Goal: Transaction & Acquisition: Purchase product/service

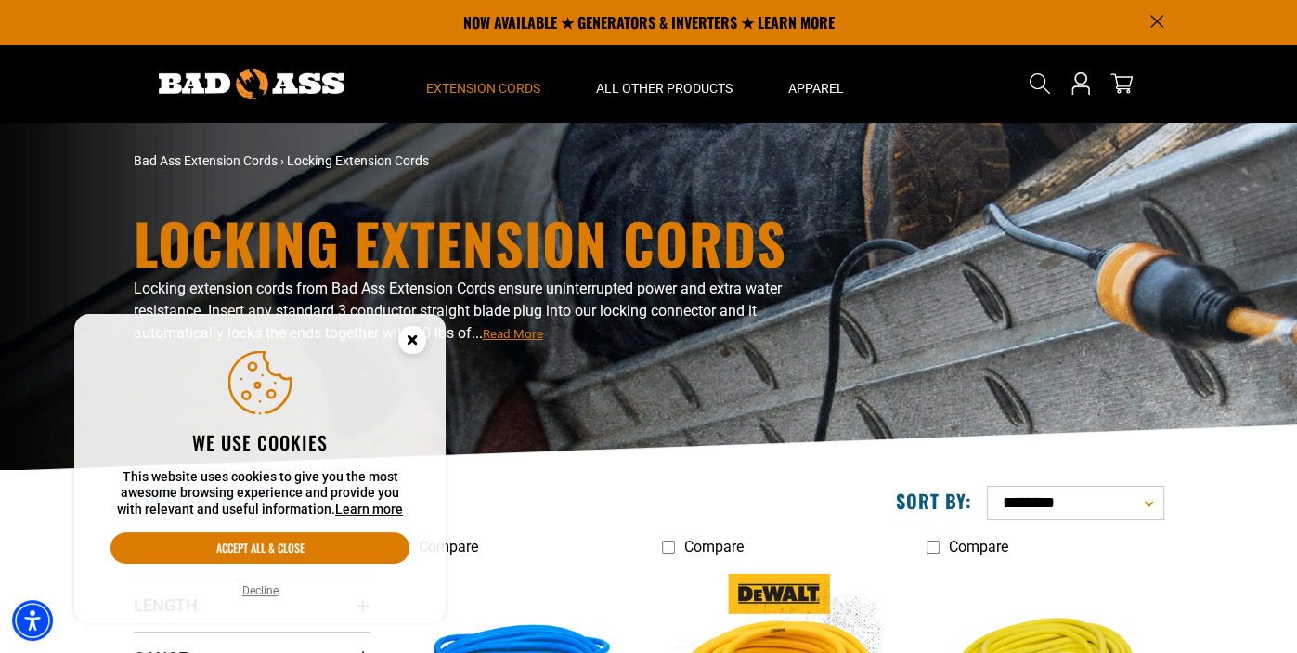
click at [413, 339] on icon "Close this option" at bounding box center [412, 339] width 7 height 7
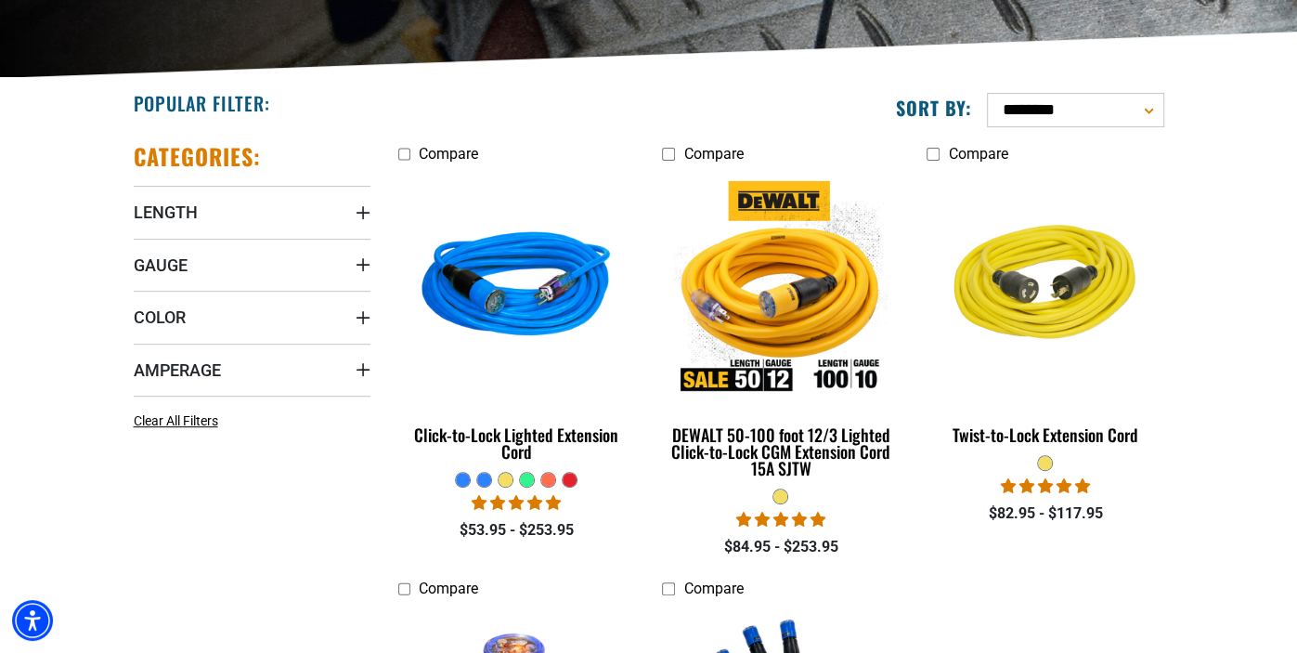
scroll to position [403, 0]
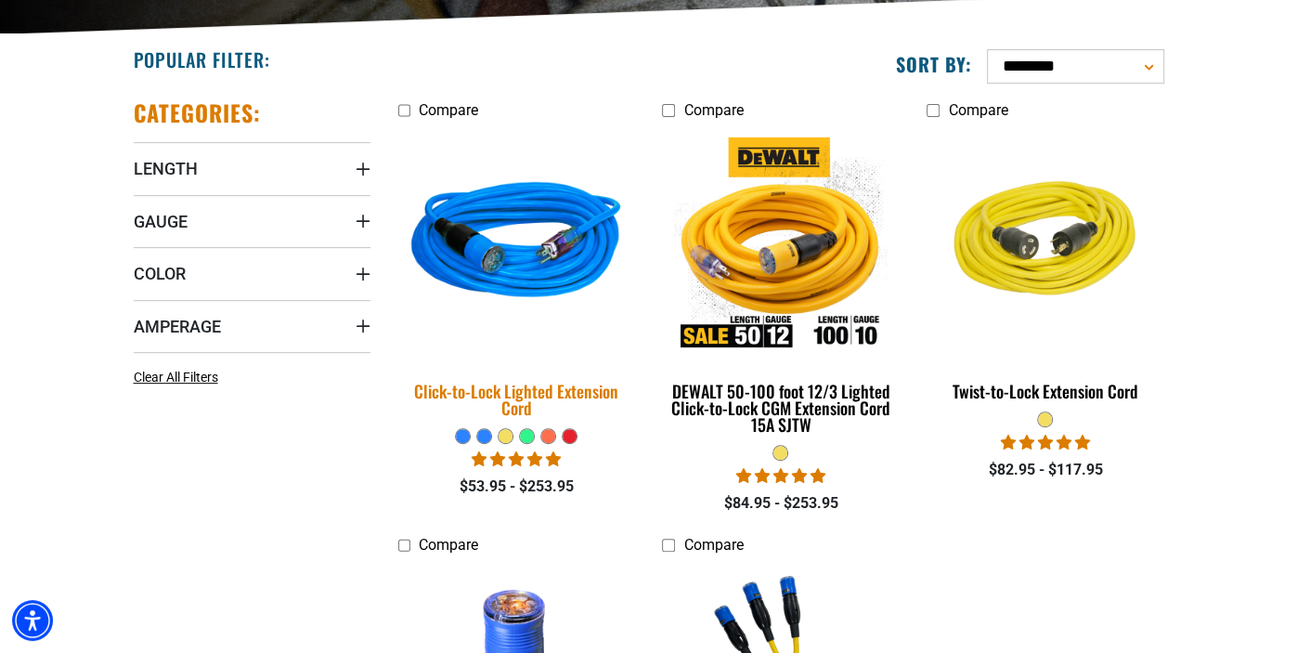
scroll to position [442, 0]
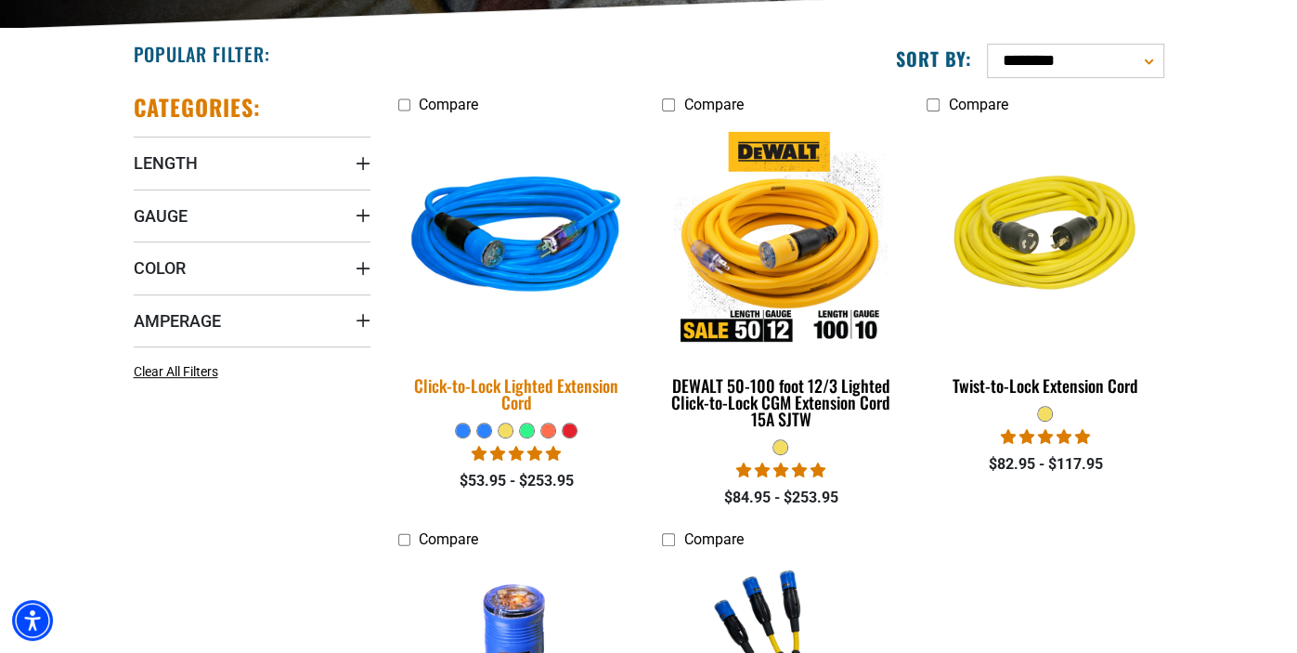
click at [522, 254] on img at bounding box center [516, 239] width 260 height 238
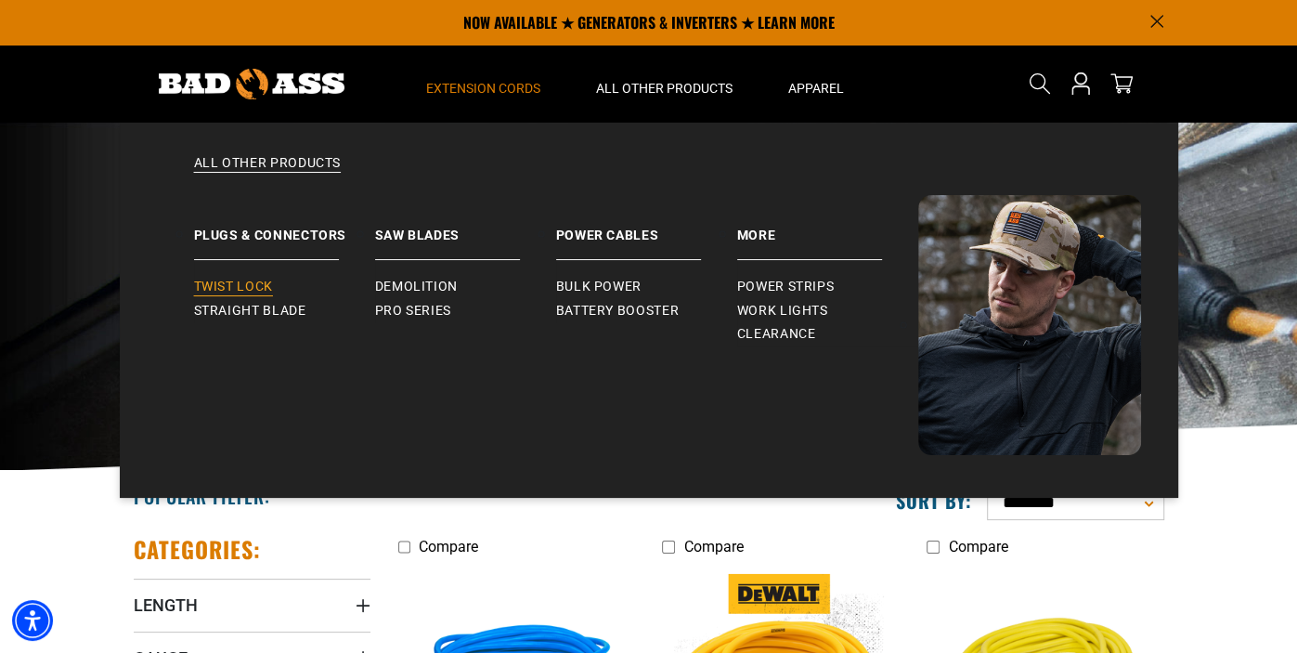
click at [220, 293] on span "Twist Lock" at bounding box center [233, 287] width 79 height 17
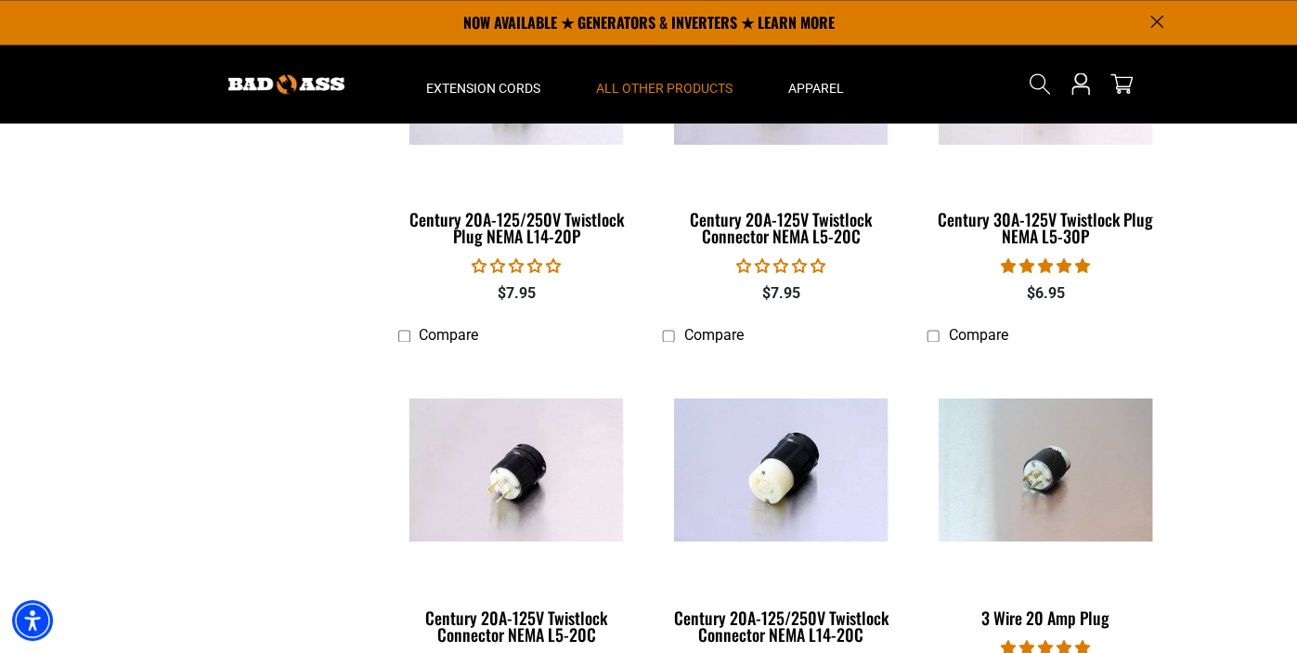
scroll to position [1234, 0]
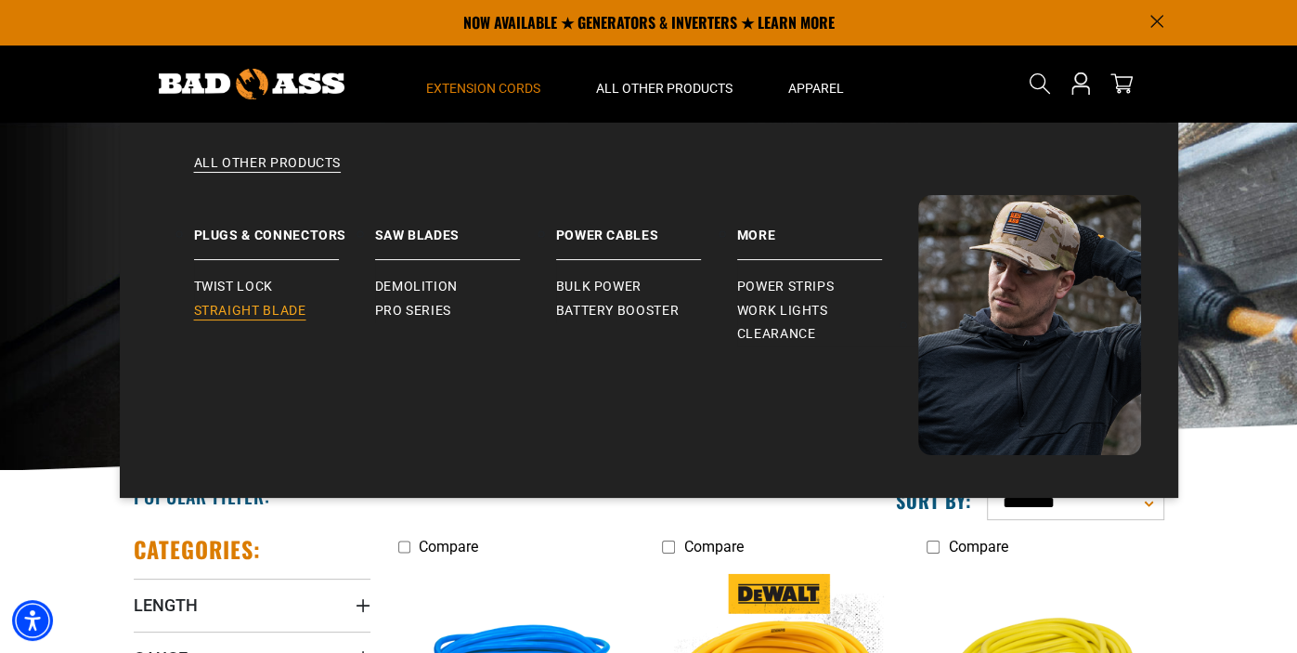
click at [246, 308] on span "Straight Blade" at bounding box center [250, 311] width 112 height 17
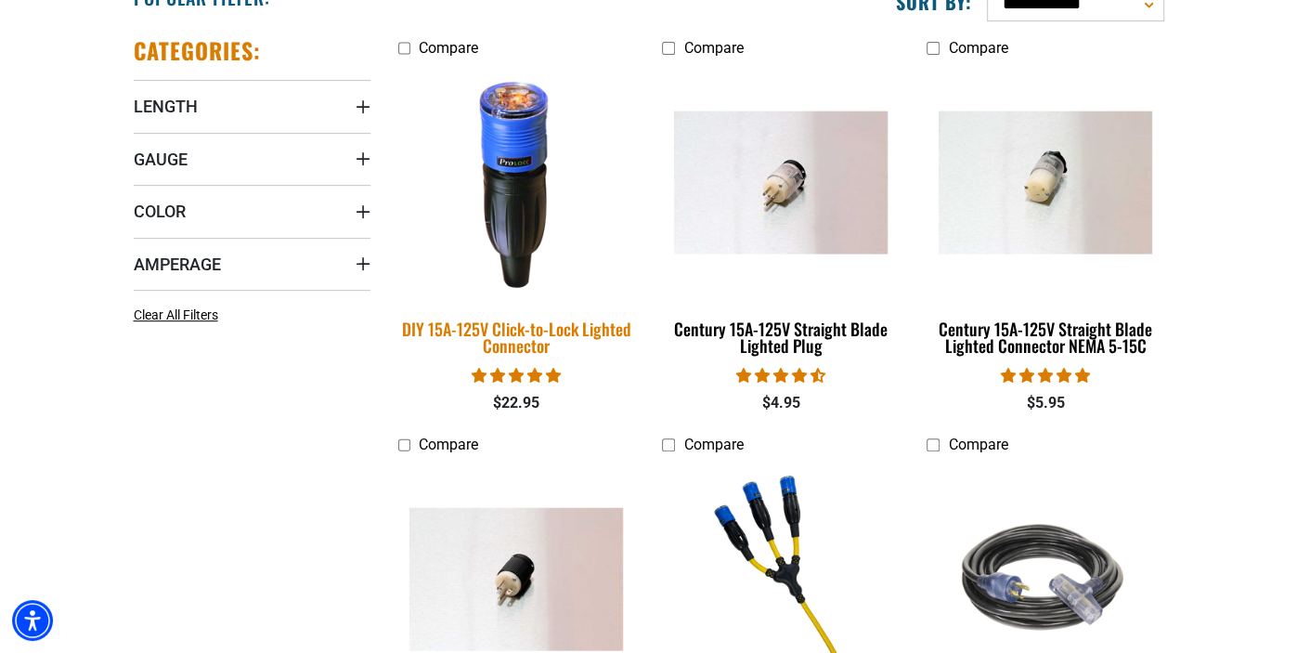
scroll to position [509, 0]
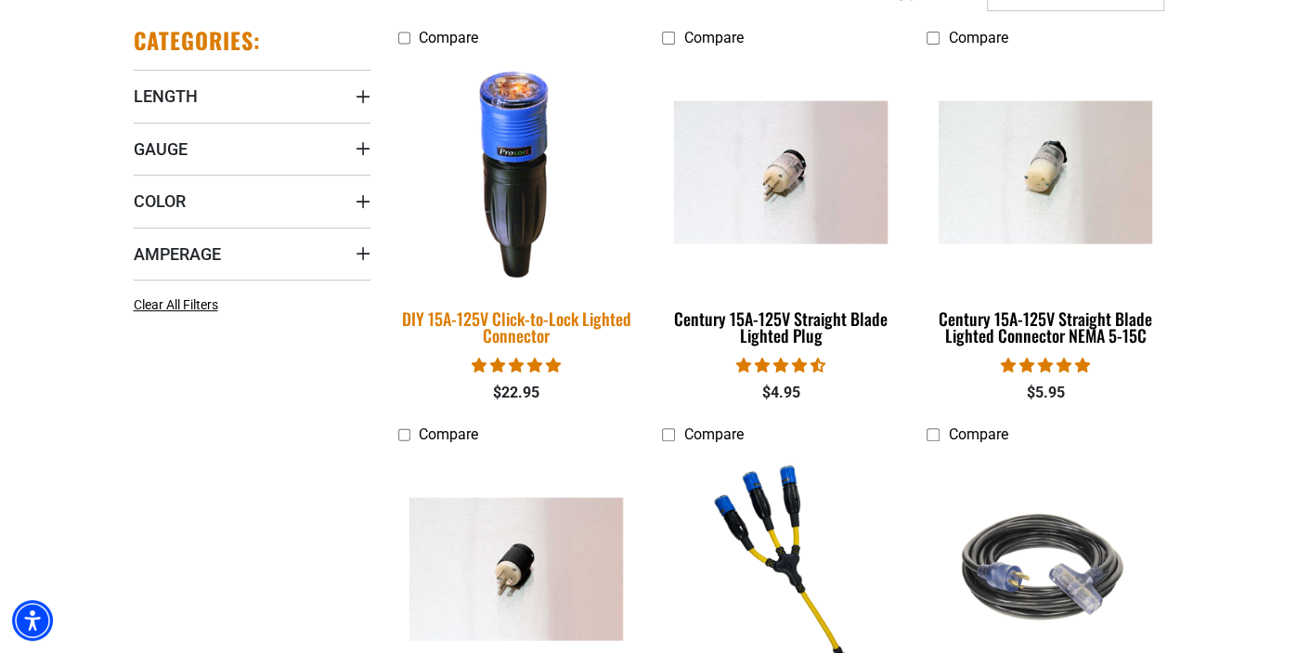
click at [533, 148] on img at bounding box center [516, 172] width 260 height 238
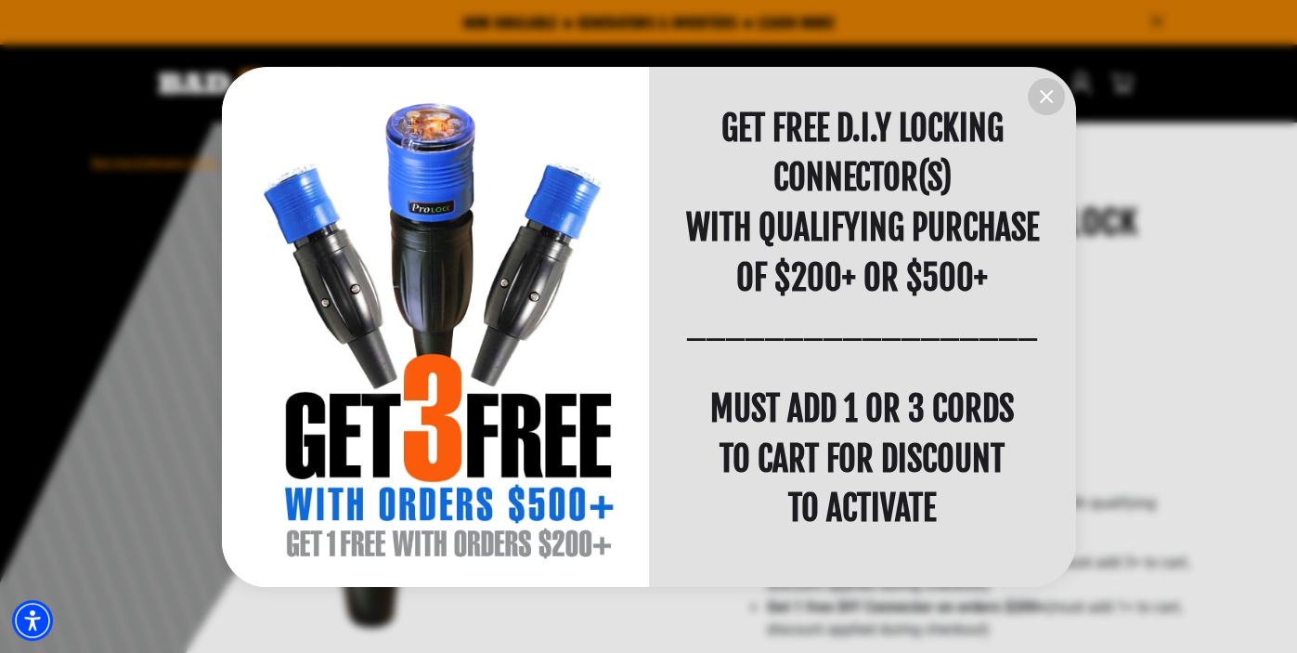
click at [1048, 86] on icon "information" at bounding box center [1046, 96] width 22 height 22
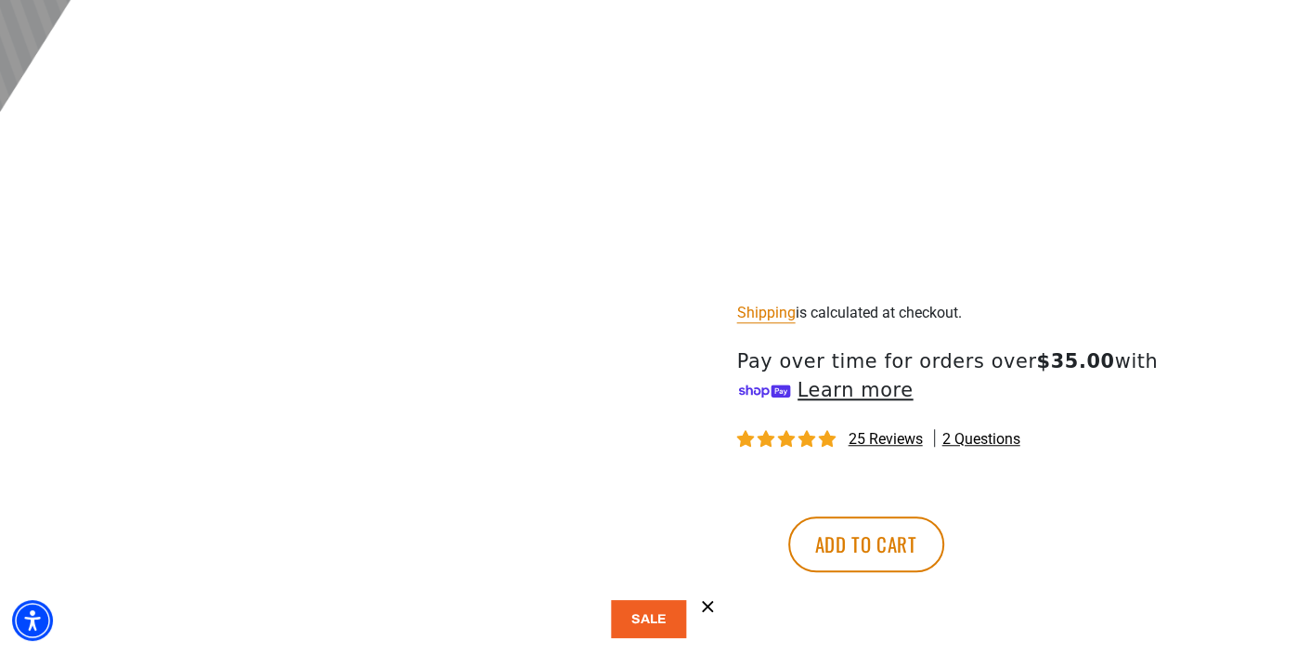
scroll to position [839, 0]
